Goal: Transaction & Acquisition: Download file/media

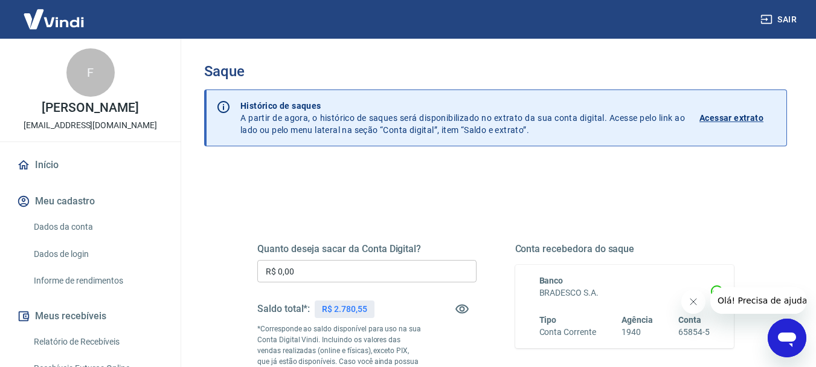
scroll to position [121, 0]
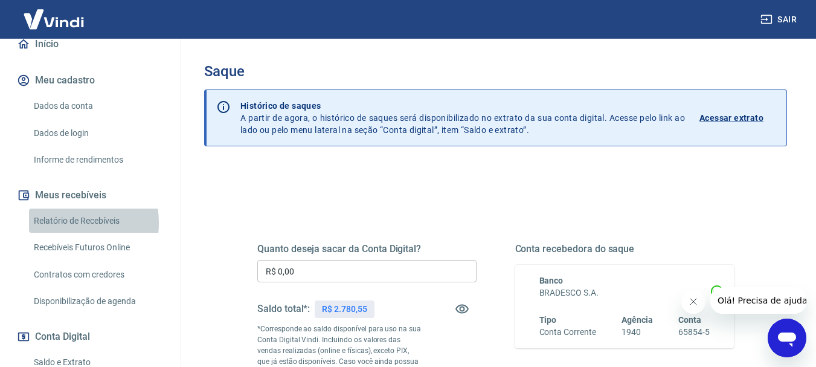
click at [57, 233] on link "Relatório de Recebíveis" at bounding box center [97, 220] width 137 height 25
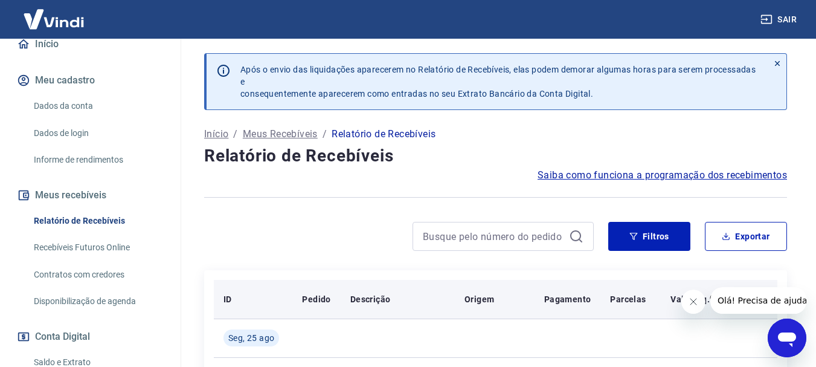
scroll to position [60, 0]
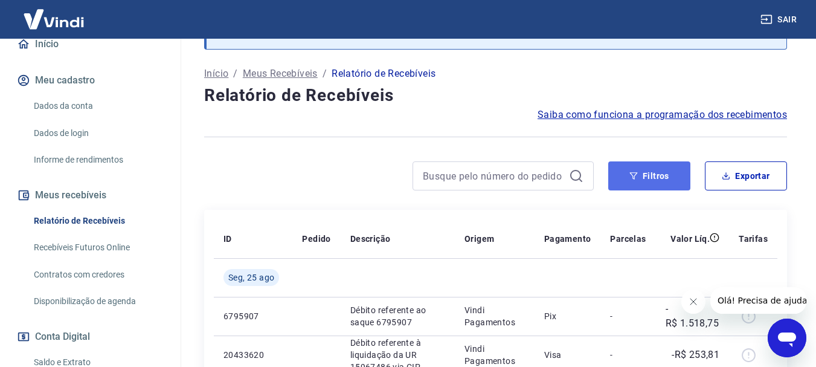
click at [651, 170] on button "Filtros" at bounding box center [649, 175] width 82 height 29
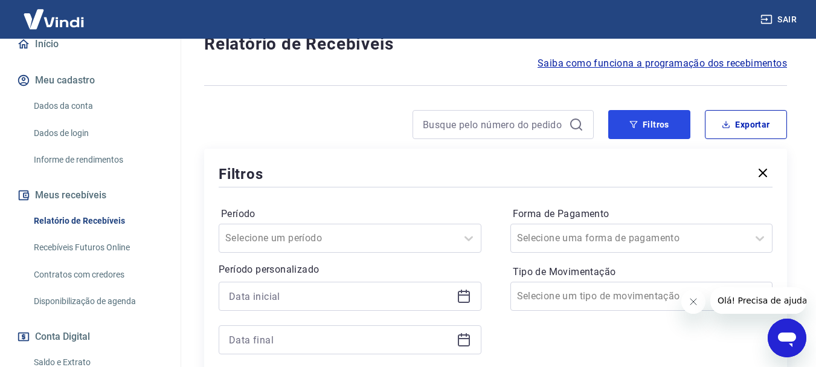
scroll to position [181, 0]
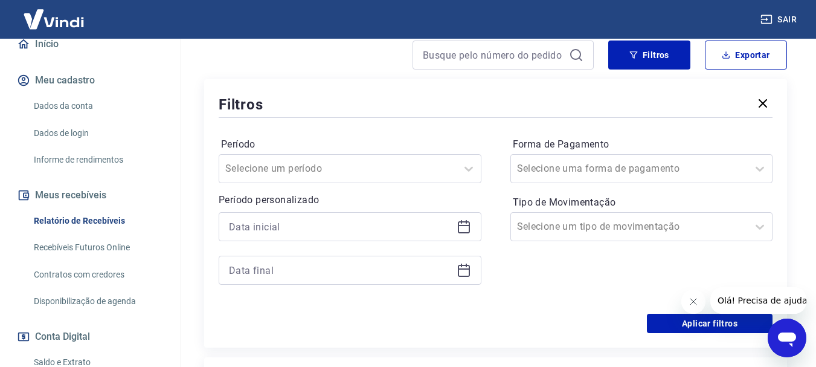
click at [463, 233] on icon at bounding box center [464, 227] width 12 height 12
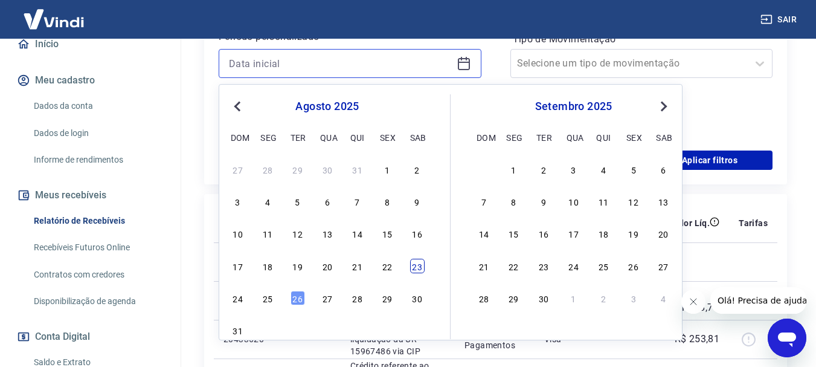
scroll to position [362, 0]
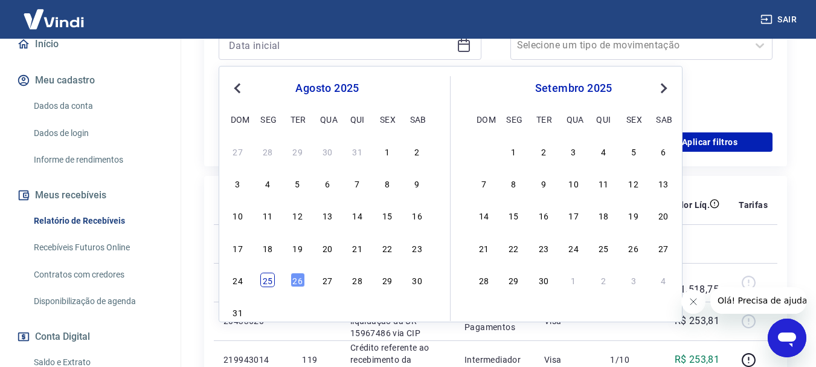
click at [269, 279] on div "25" at bounding box center [267, 279] width 14 height 14
click at [269, 279] on p "6795907" at bounding box center [253, 282] width 59 height 12
type input "25/08/2025"
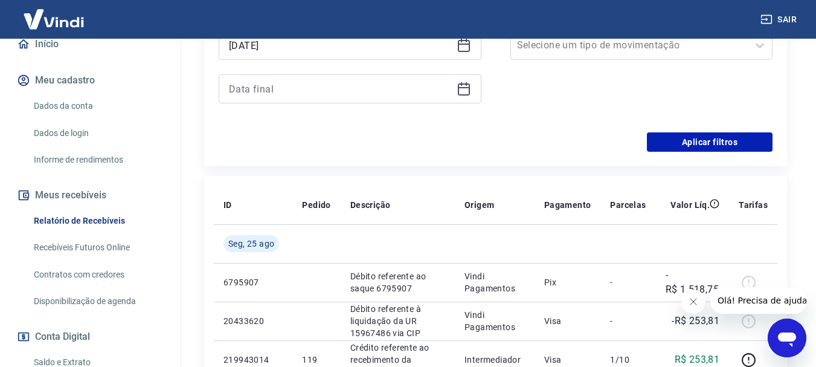
click at [471, 92] on icon at bounding box center [464, 89] width 14 height 14
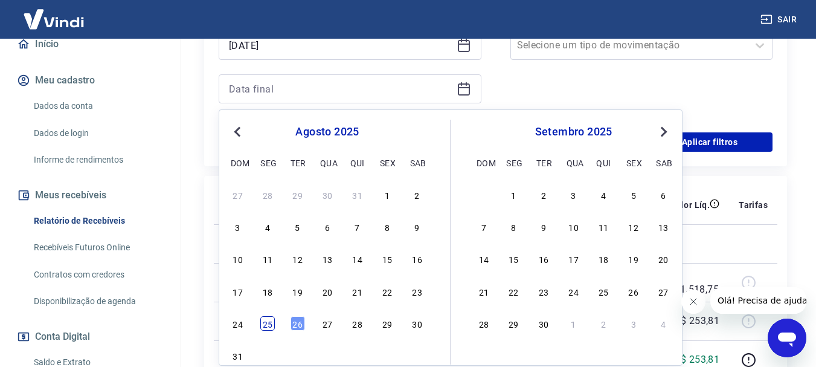
click at [268, 326] on div "25" at bounding box center [267, 323] width 14 height 14
type input "25/08/2025"
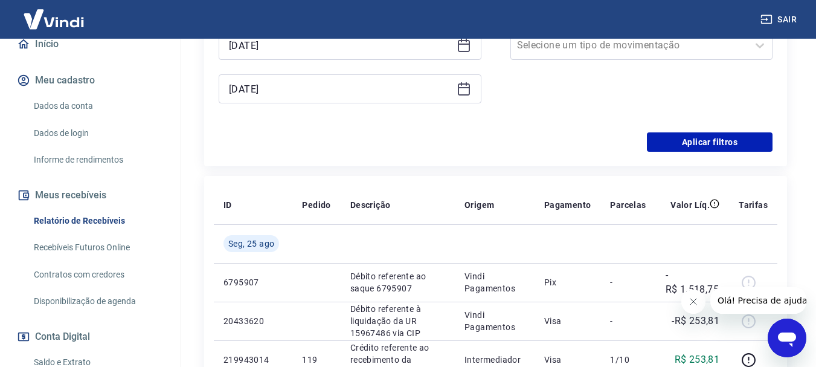
click at [268, 326] on p "20433620" at bounding box center [253, 321] width 59 height 12
click at [697, 140] on button "Aplicar filtros" at bounding box center [710, 141] width 126 height 19
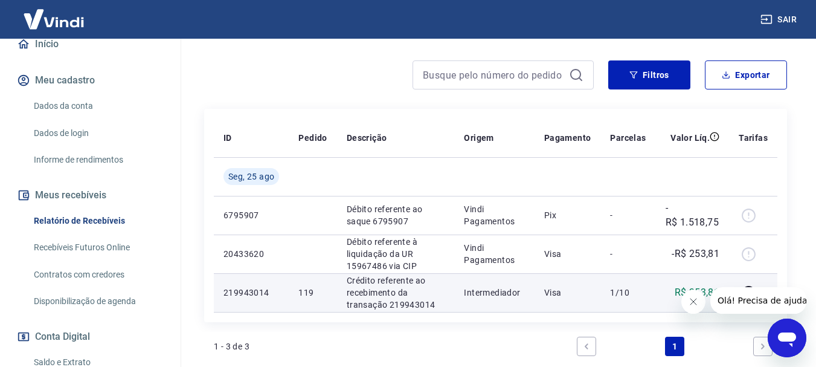
scroll to position [124, 0]
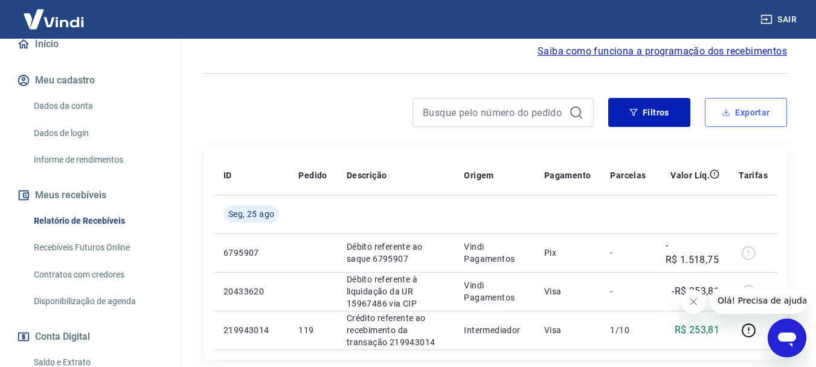
click at [753, 114] on button "Exportar" at bounding box center [746, 112] width 82 height 29
type input "25/08/2025"
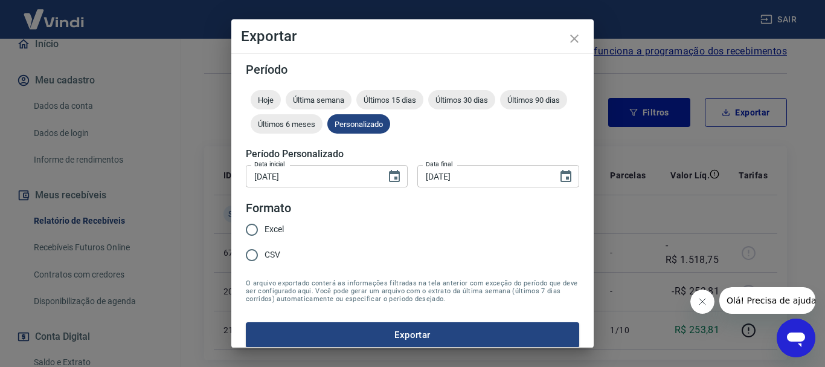
click at [252, 228] on input "Excel" at bounding box center [251, 229] width 25 height 25
radio input "true"
click at [340, 333] on button "Exportar" at bounding box center [412, 334] width 333 height 25
